Goal: Task Accomplishment & Management: Use online tool/utility

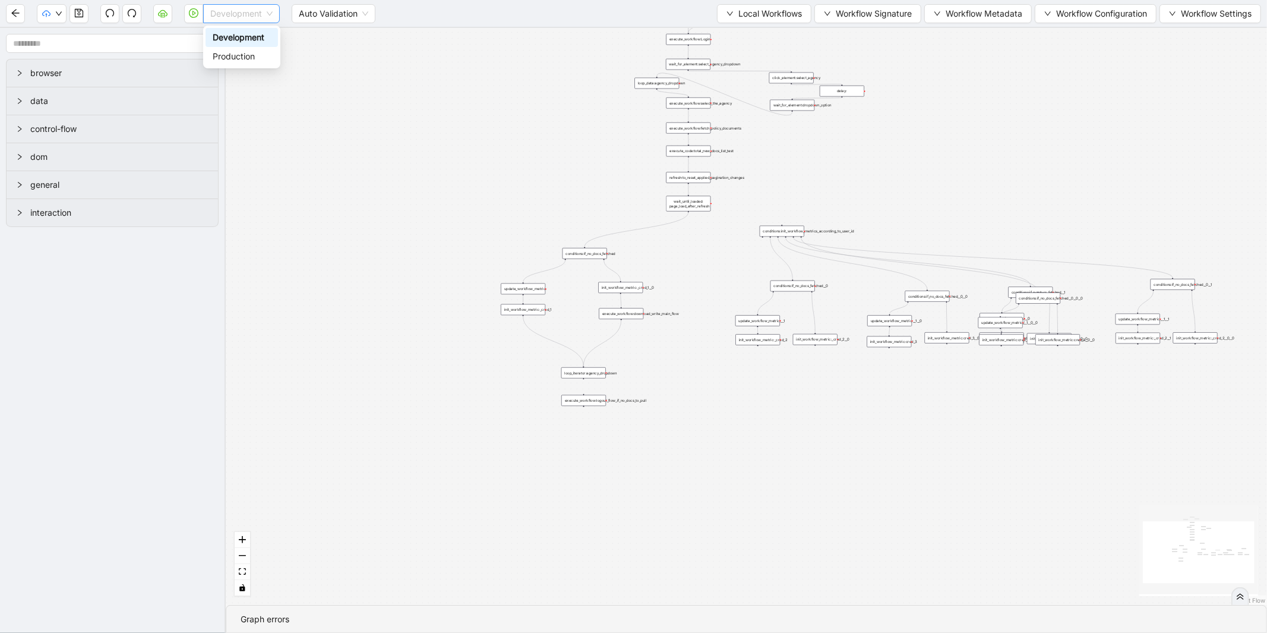
click at [252, 9] on span "Development" at bounding box center [241, 14] width 62 height 18
click at [241, 50] on div "Production" at bounding box center [242, 56] width 58 height 13
click at [194, 8] on icon "play-circle" at bounding box center [194, 13] width 10 height 10
